Goal: Transaction & Acquisition: Purchase product/service

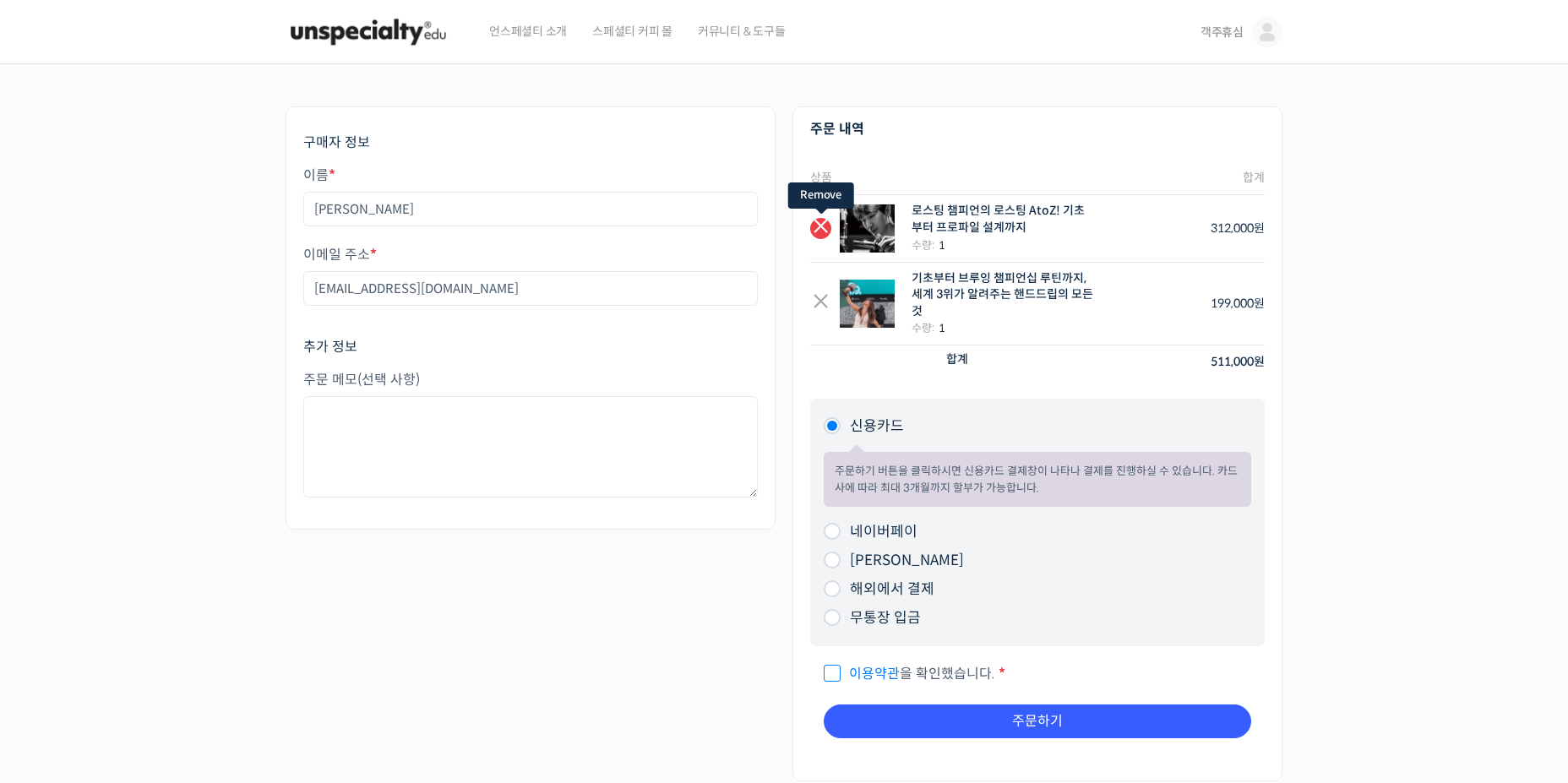
click at [824, 226] on link "×" at bounding box center [821, 228] width 21 height 21
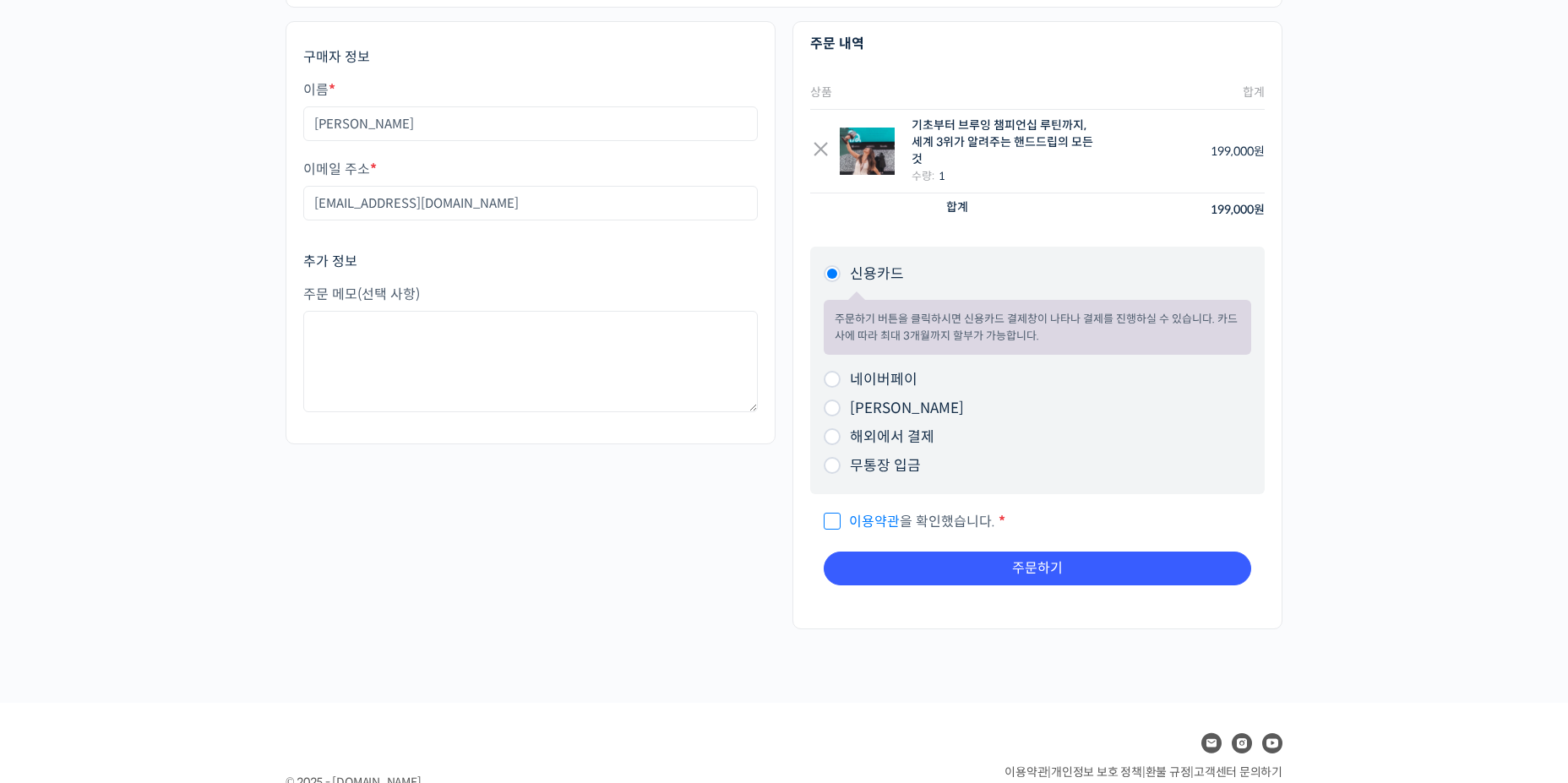
scroll to position [169, 0]
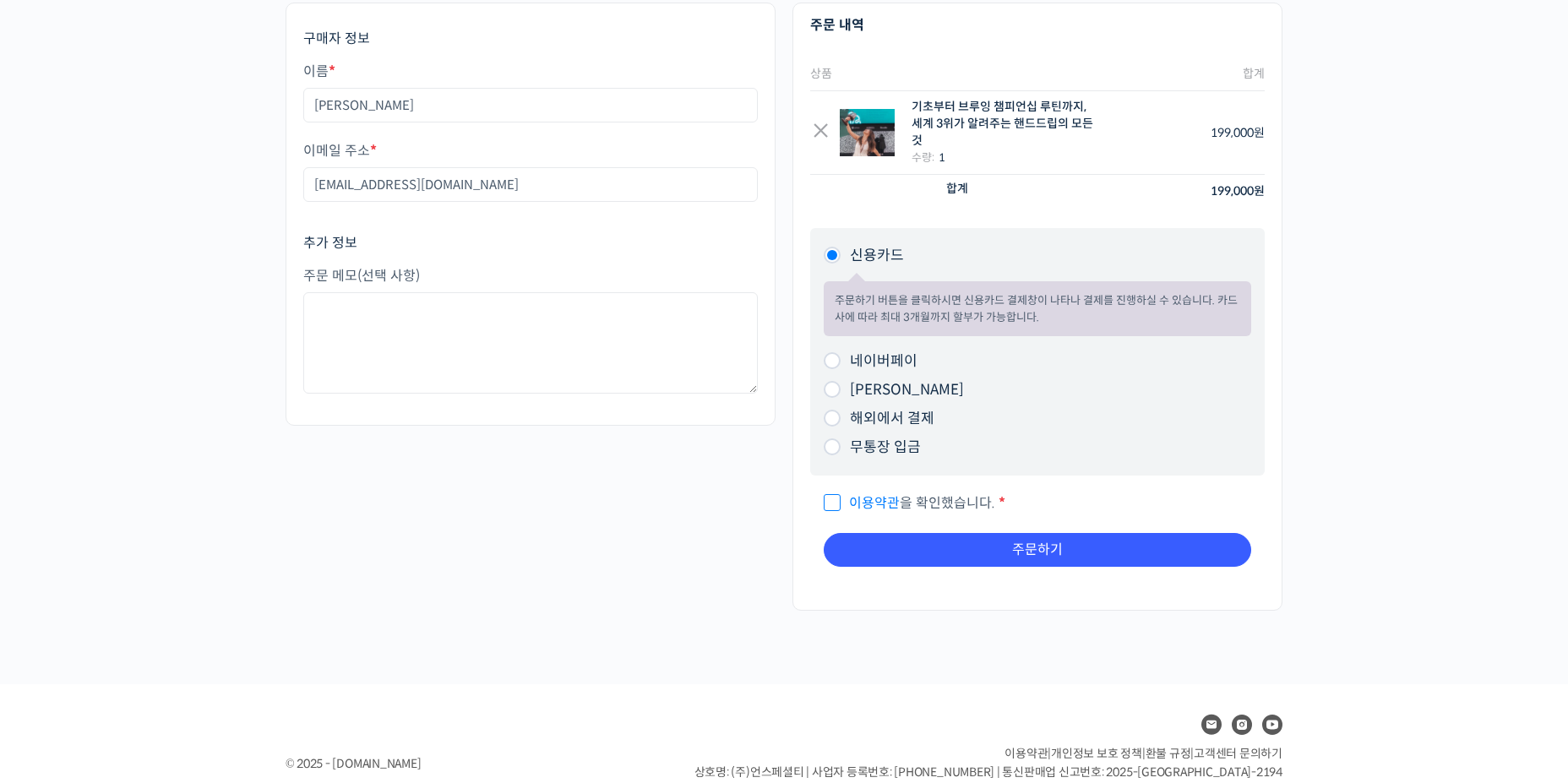
click at [875, 363] on label "네이버페이" at bounding box center [884, 361] width 68 height 18
click at [841, 363] on input "네이버페이" at bounding box center [832, 361] width 17 height 17
radio input "true"
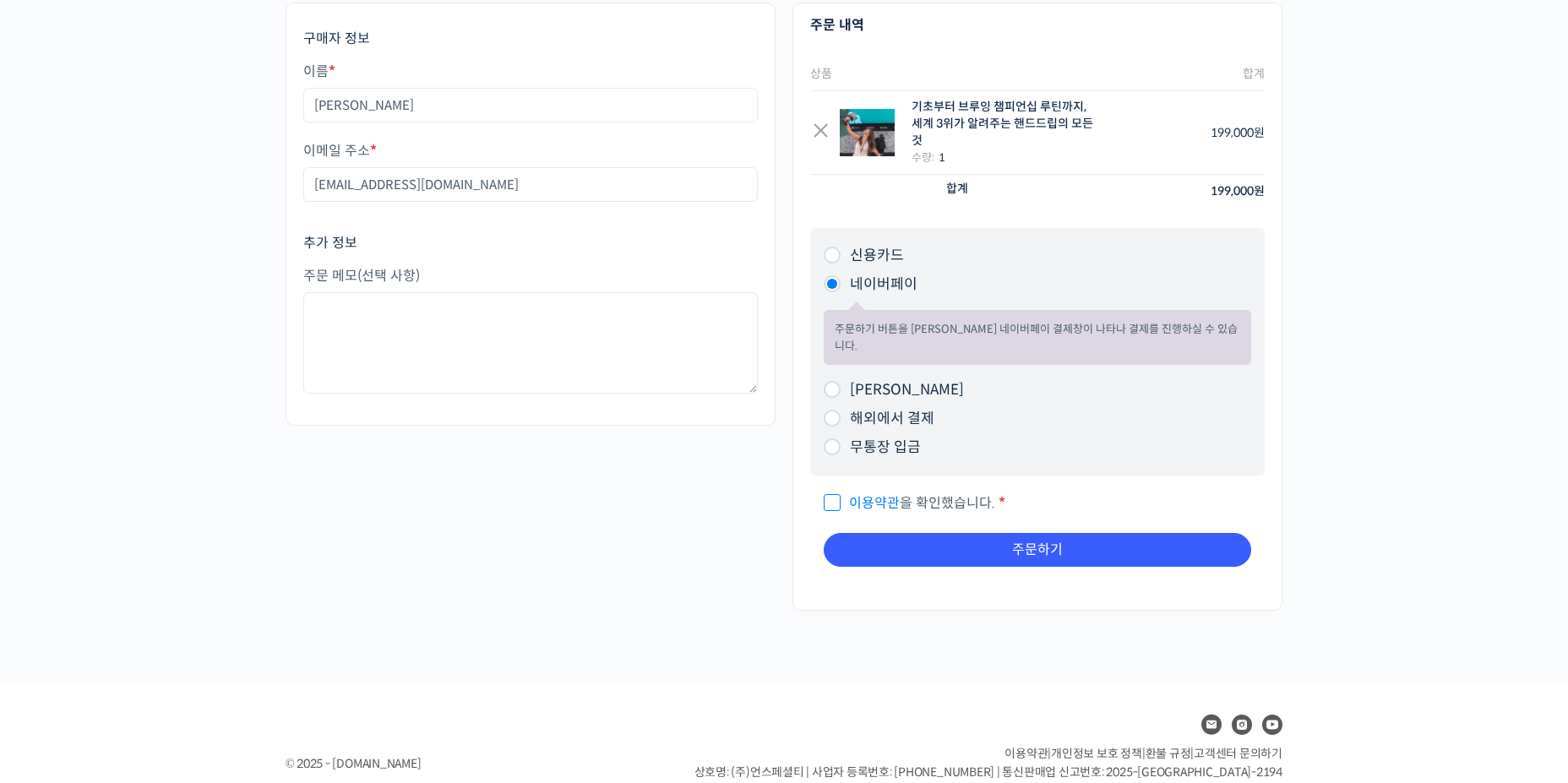
click at [831, 495] on span "이용약관 을 확인했습니다." at bounding box center [909, 503] width 172 height 18
click at [831, 490] on input "이용약관 을 확인했습니다. *" at bounding box center [829, 496] width 11 height 11
checkbox input "true"
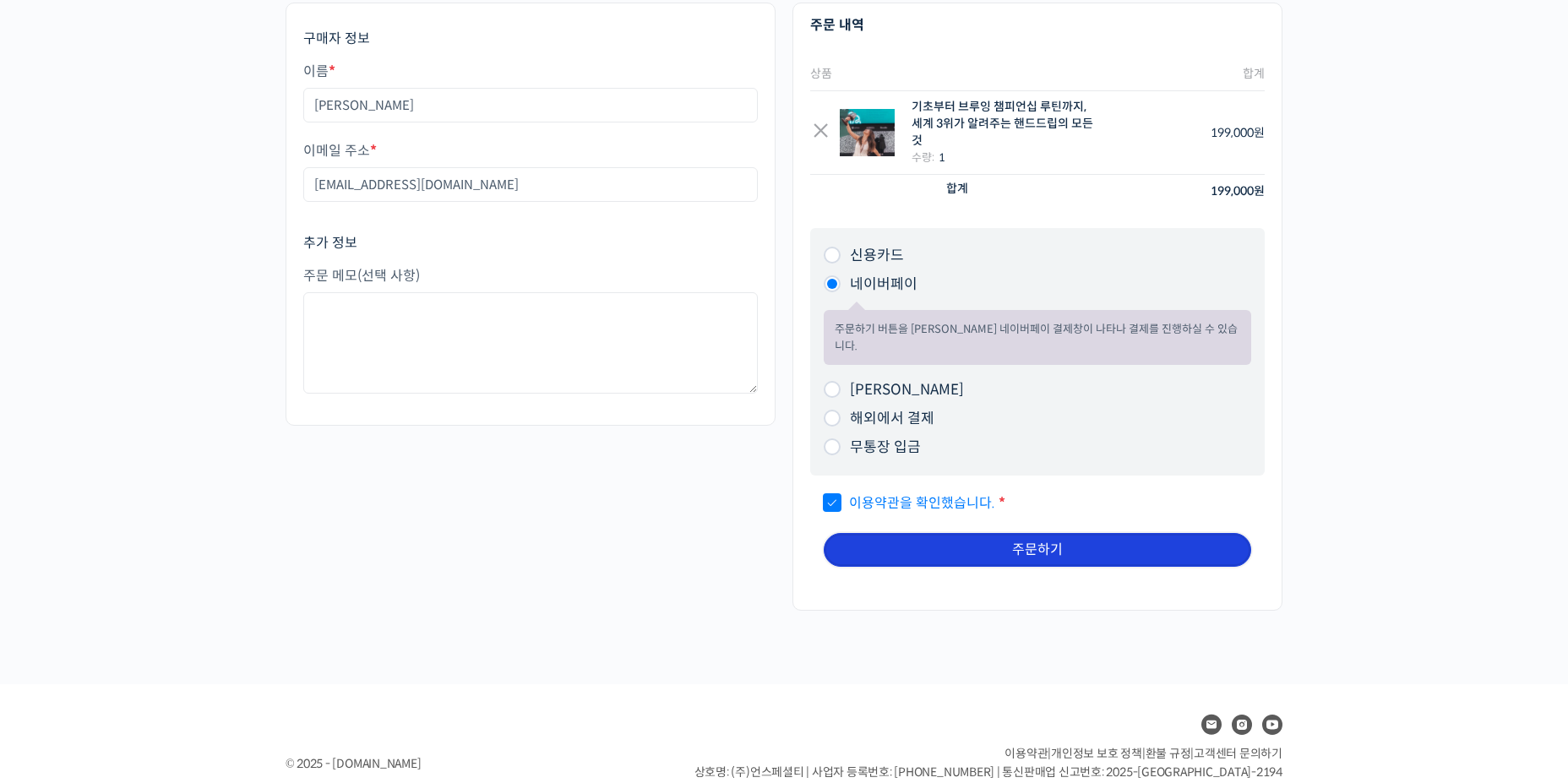
click at [998, 535] on button "주문하기" at bounding box center [1037, 550] width 428 height 34
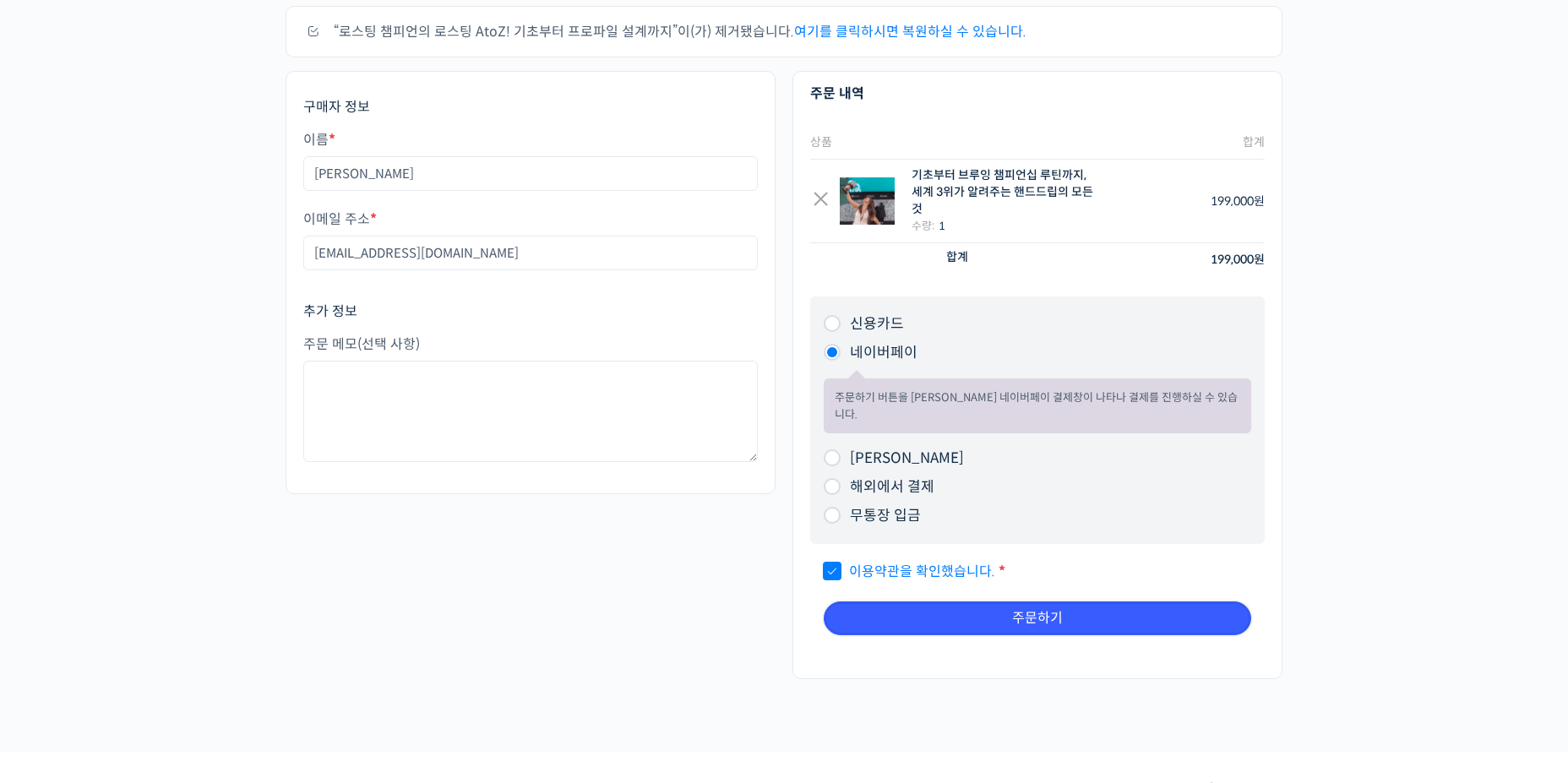
scroll to position [0, 0]
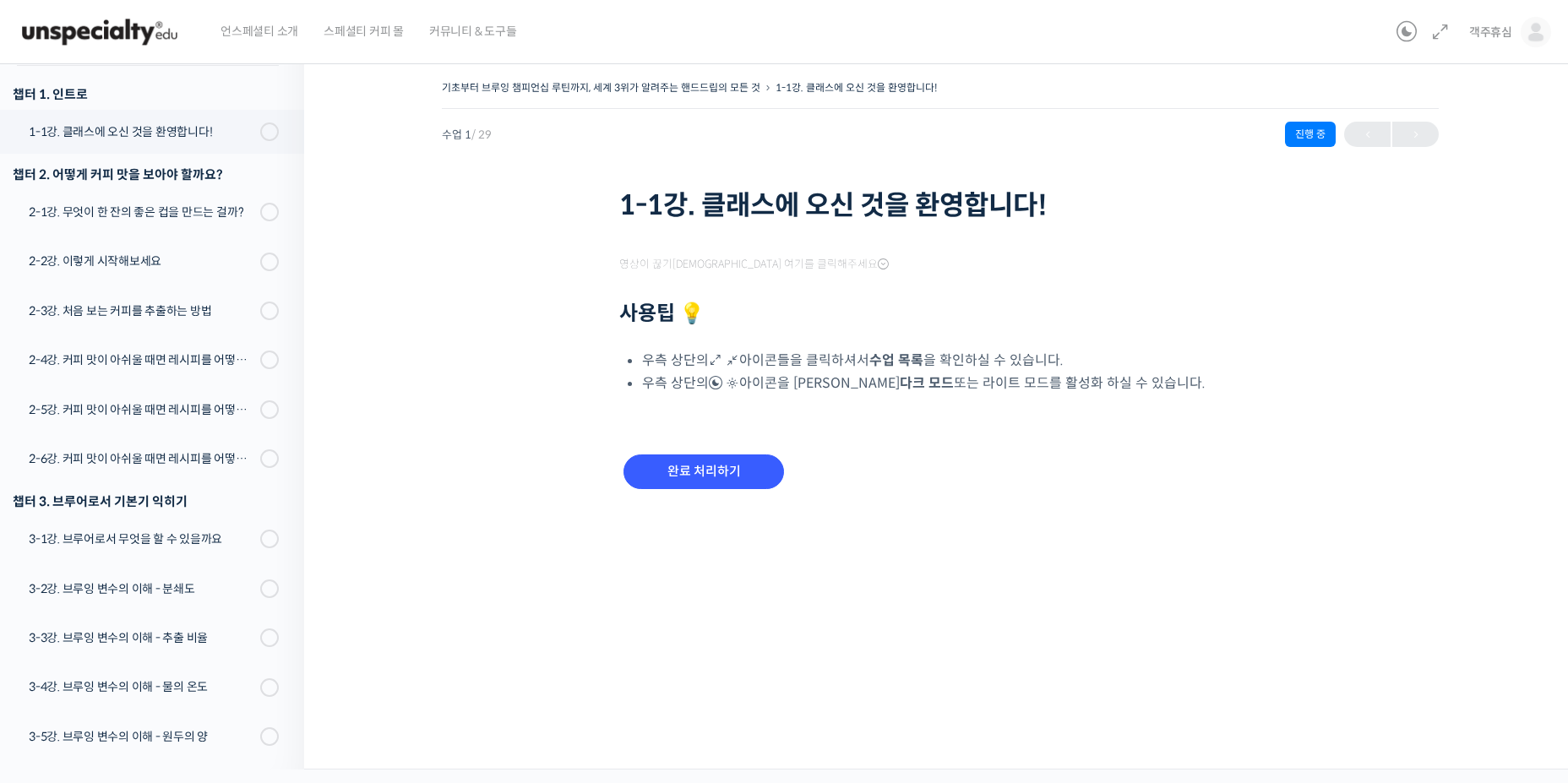
scroll to position [216, 0]
